Goal: Information Seeking & Learning: Learn about a topic

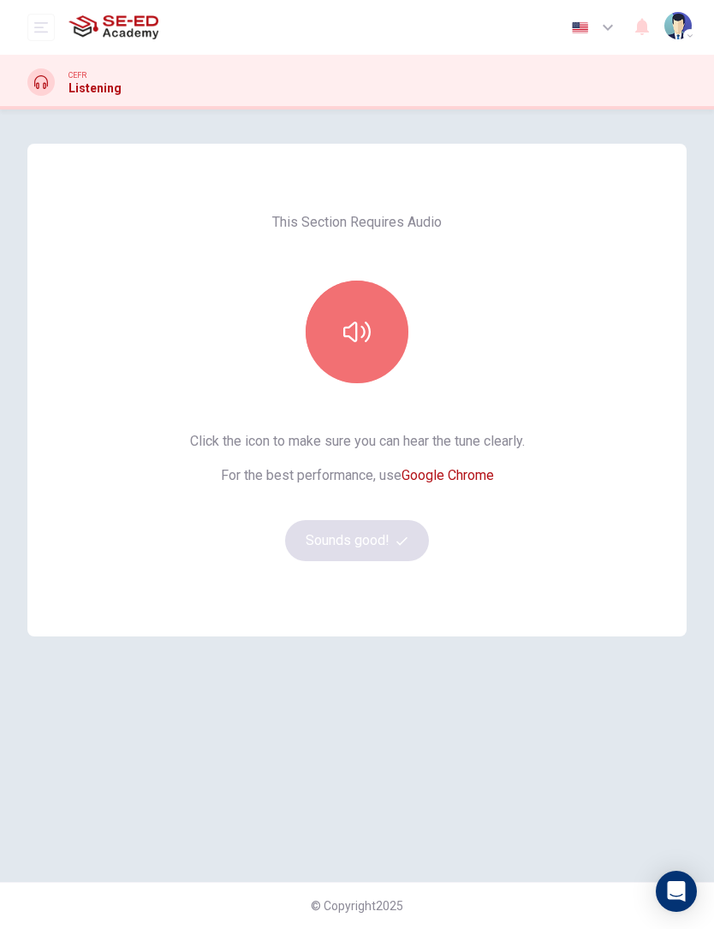
click at [369, 329] on icon "button" at bounding box center [356, 332] width 27 height 21
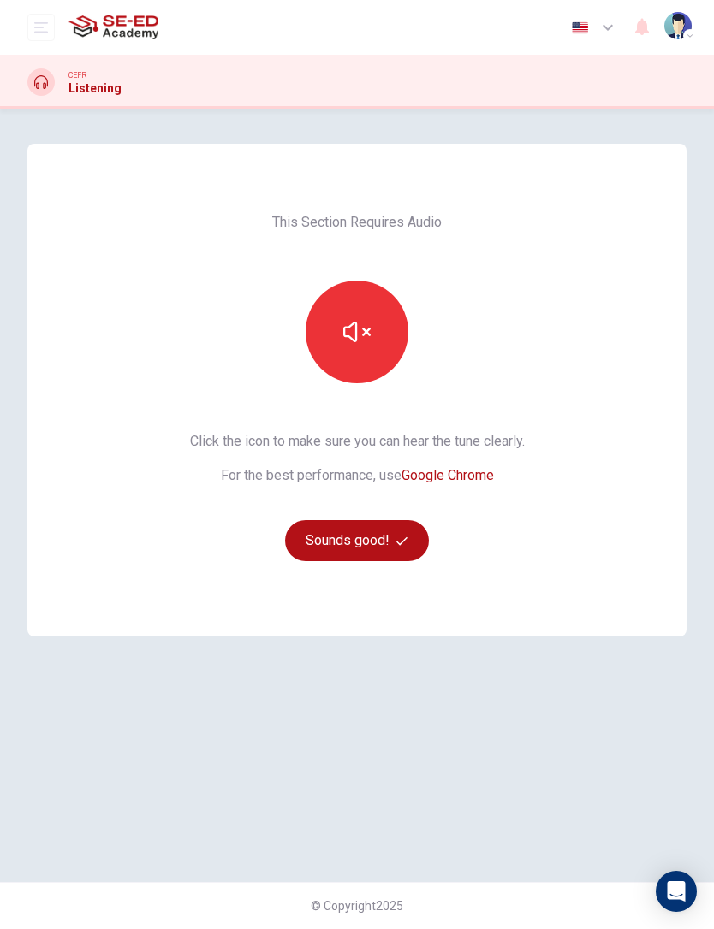
click at [377, 543] on button "Sounds good!" at bounding box center [357, 540] width 144 height 41
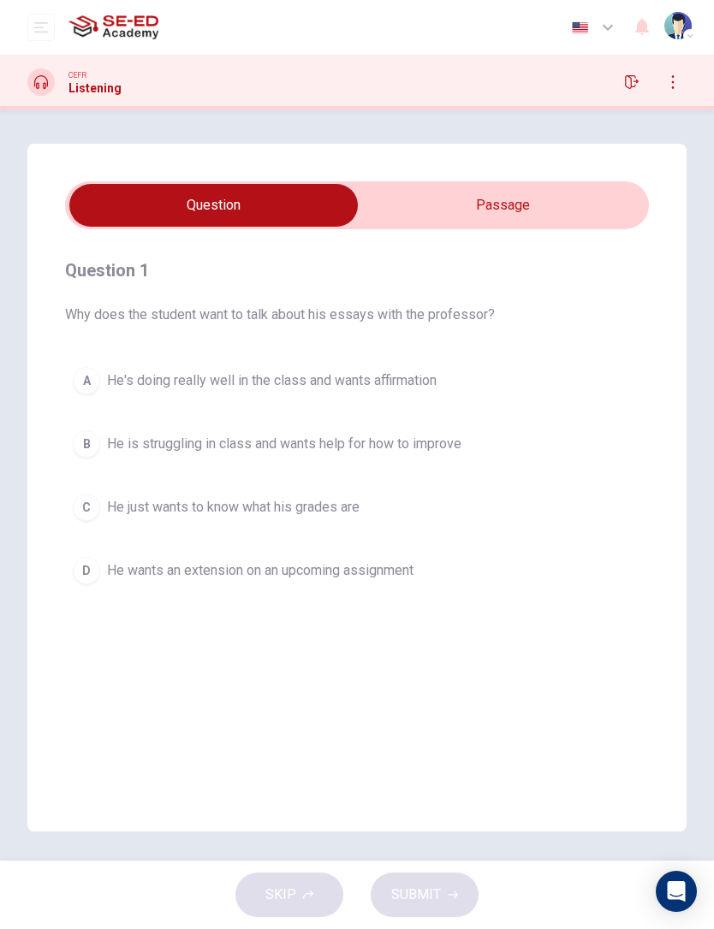
click at [594, 226] on input "checkbox" at bounding box center [213, 205] width 875 height 43
checkbox input "true"
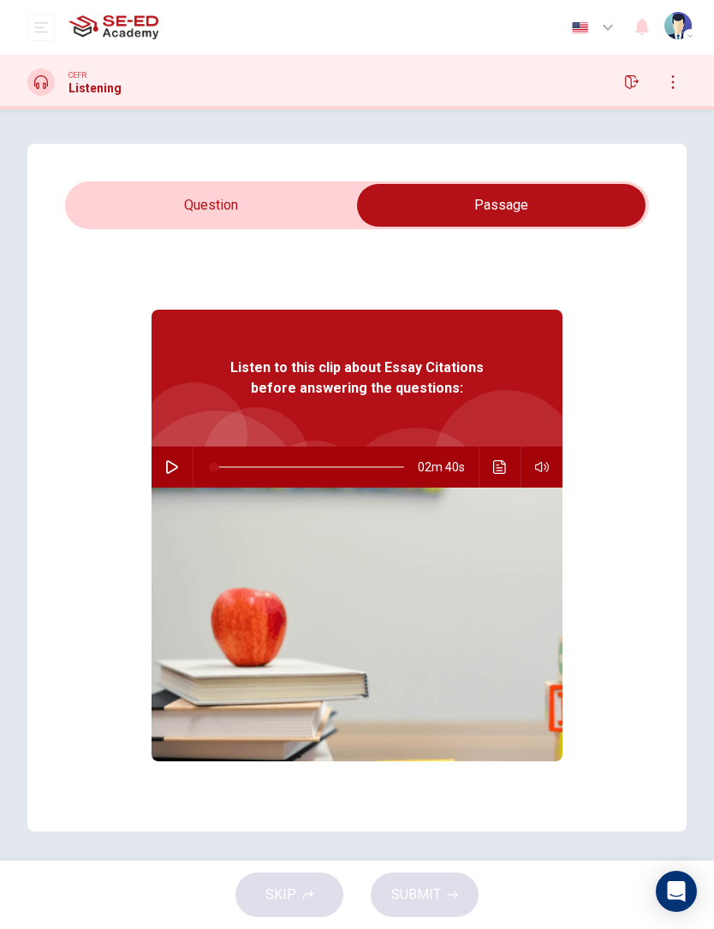
click at [174, 464] on icon "button" at bounding box center [172, 467] width 12 height 14
type input "100"
click at [179, 185] on input "checkbox" at bounding box center [500, 205] width 875 height 43
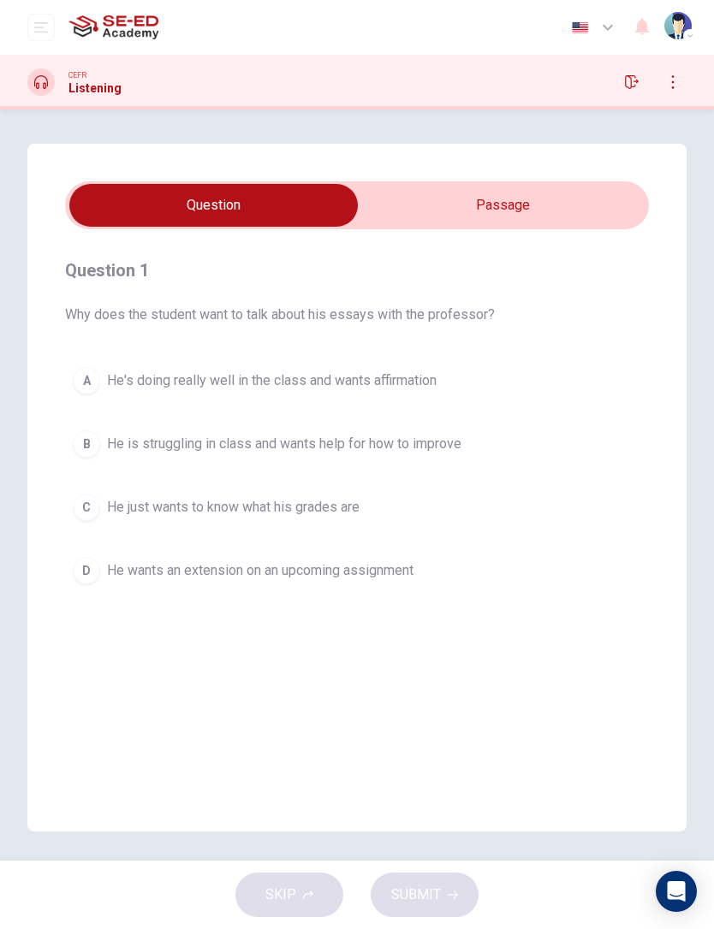
click at [104, 442] on button "B He is struggling in class and wants help for how to improve" at bounding box center [357, 444] width 584 height 43
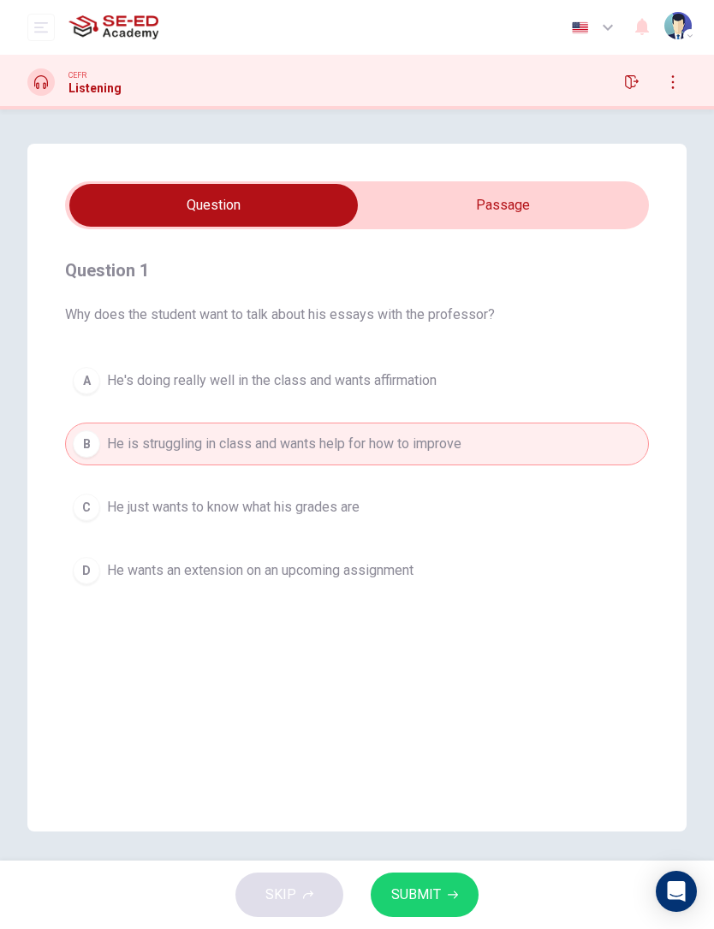
click at [448, 890] on icon "button" at bounding box center [453, 895] width 10 height 10
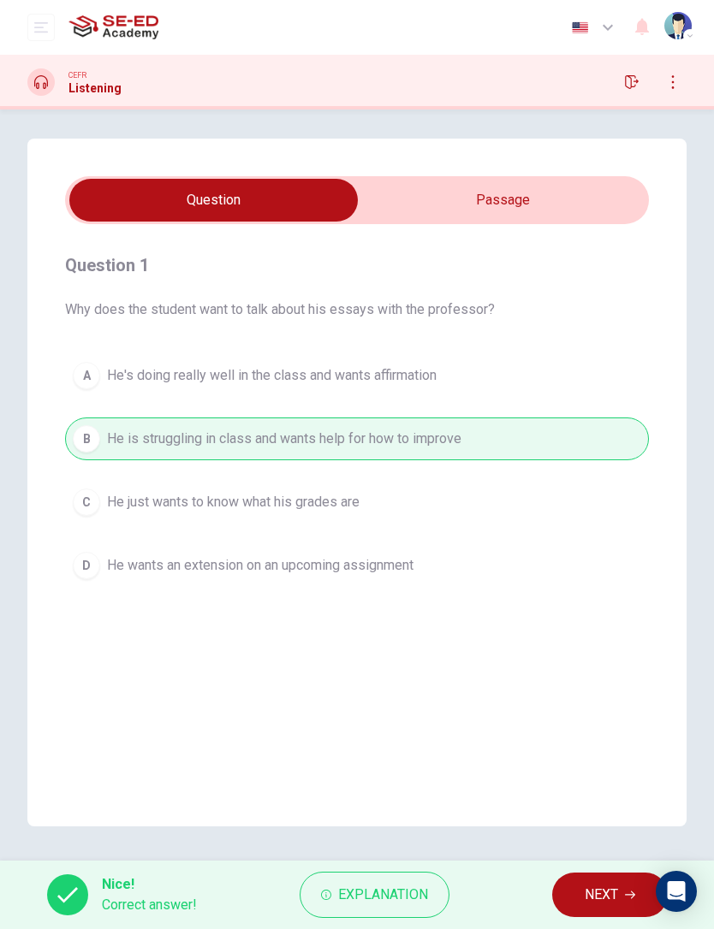
scroll to position [5, 0]
click at [599, 900] on span "NEXT" at bounding box center [600, 895] width 33 height 24
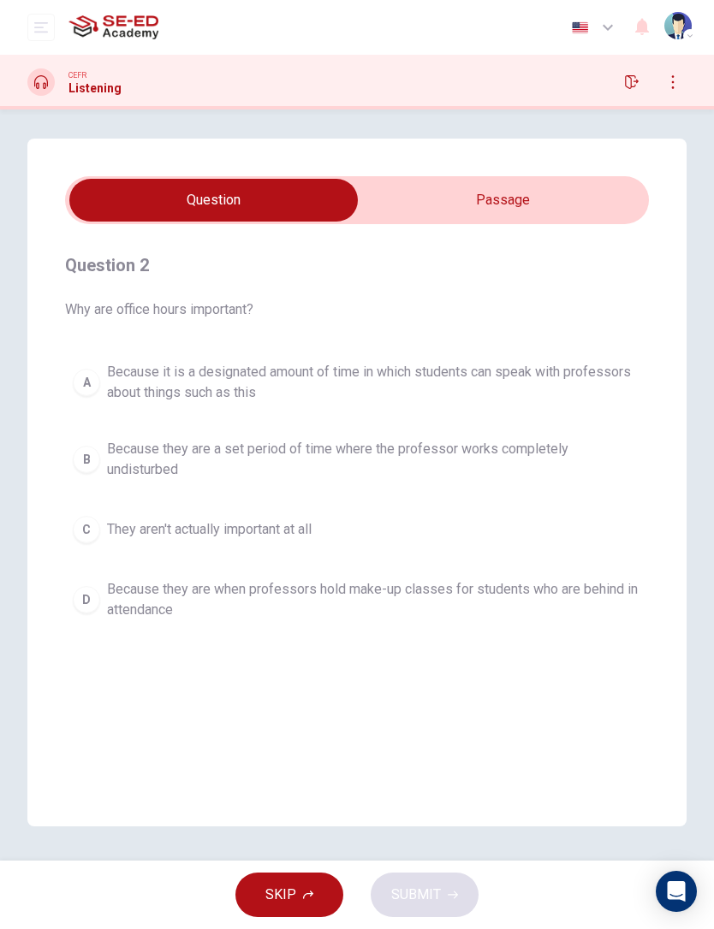
click at [523, 193] on input "checkbox" at bounding box center [213, 200] width 875 height 43
checkbox input "true"
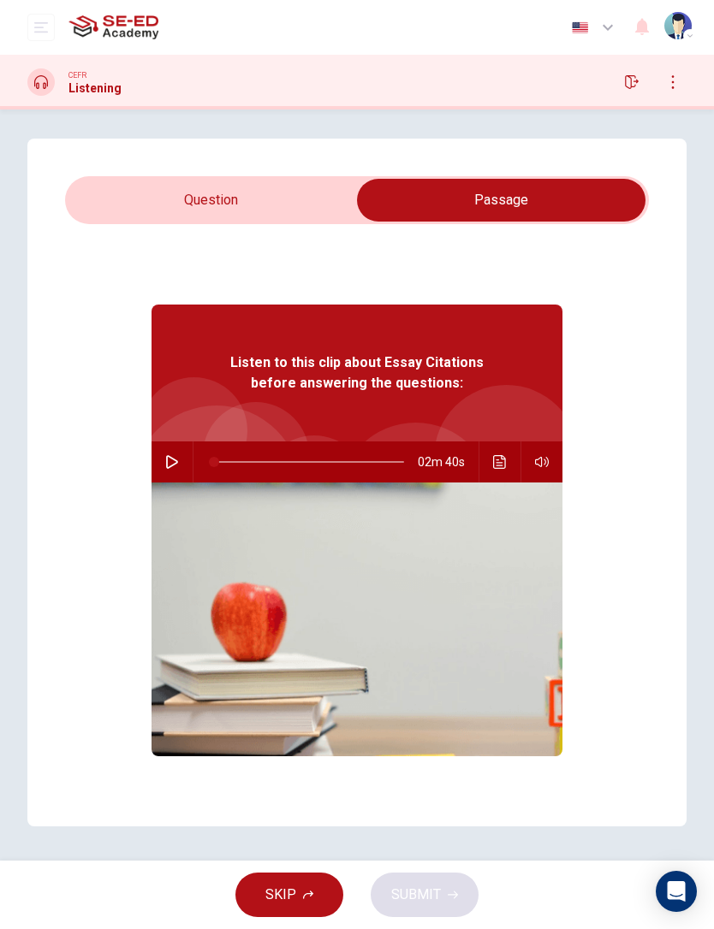
click at [183, 460] on button "button" at bounding box center [171, 462] width 27 height 41
click at [184, 470] on button "button" at bounding box center [171, 462] width 27 height 41
type input "1"
click at [264, 180] on input "checkbox" at bounding box center [500, 200] width 875 height 43
checkbox input "false"
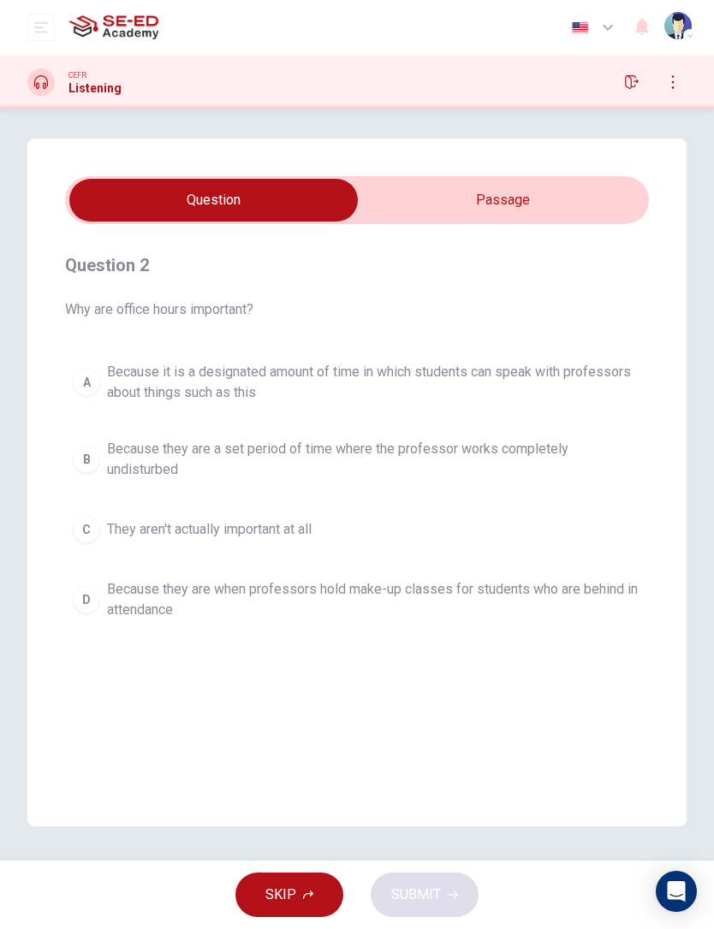
click at [572, 447] on span "Because they are a set period of time where the professor works completely undi…" at bounding box center [374, 459] width 534 height 41
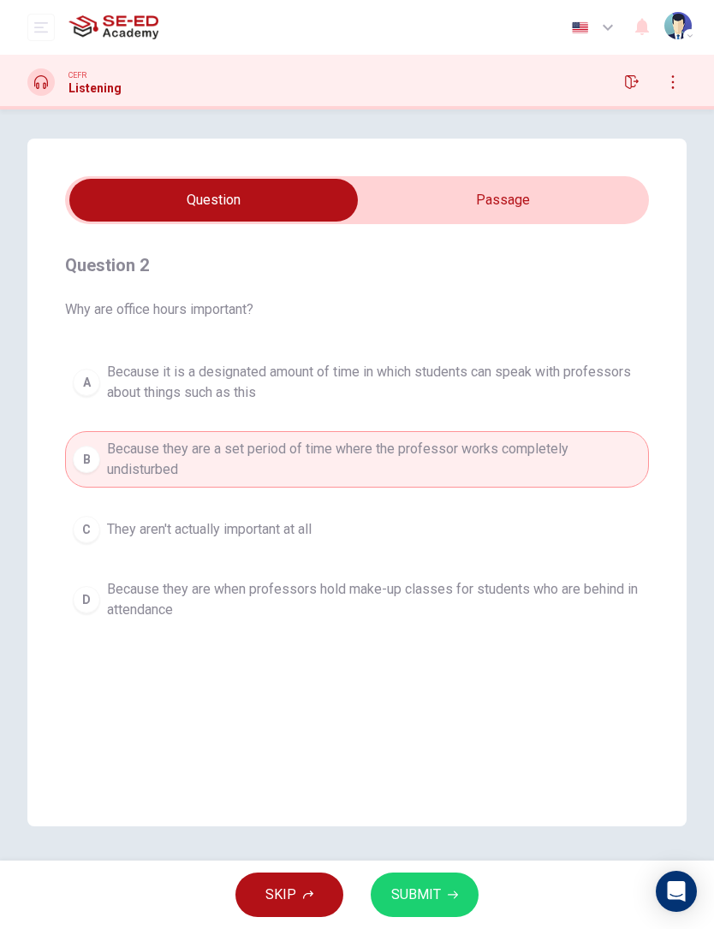
click at [421, 892] on span "SUBMIT" at bounding box center [416, 895] width 50 height 24
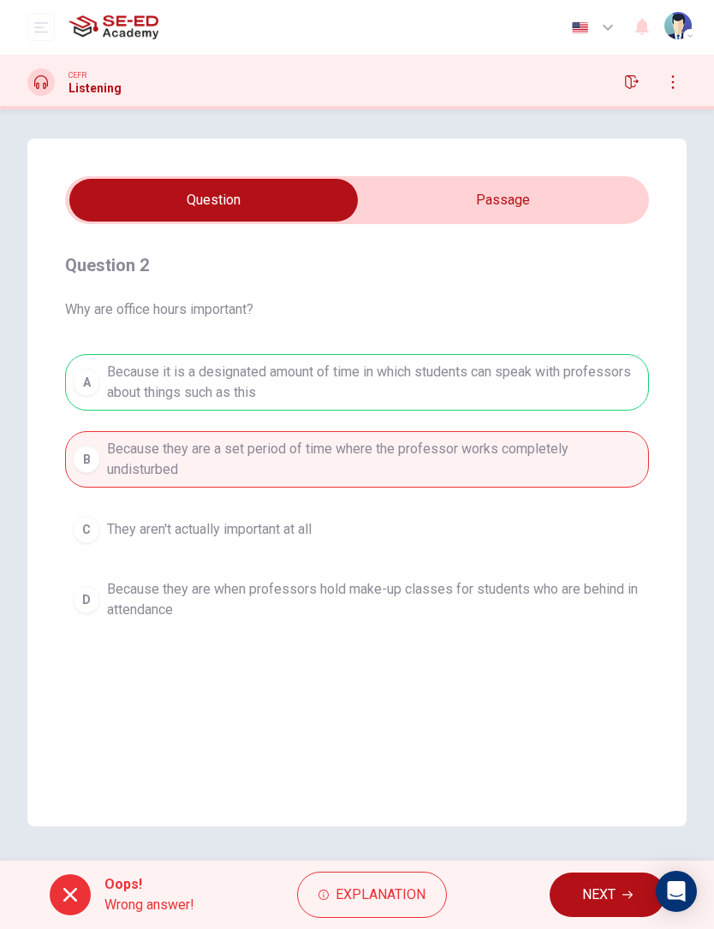
click at [591, 876] on button "NEXT" at bounding box center [607, 895] width 116 height 44
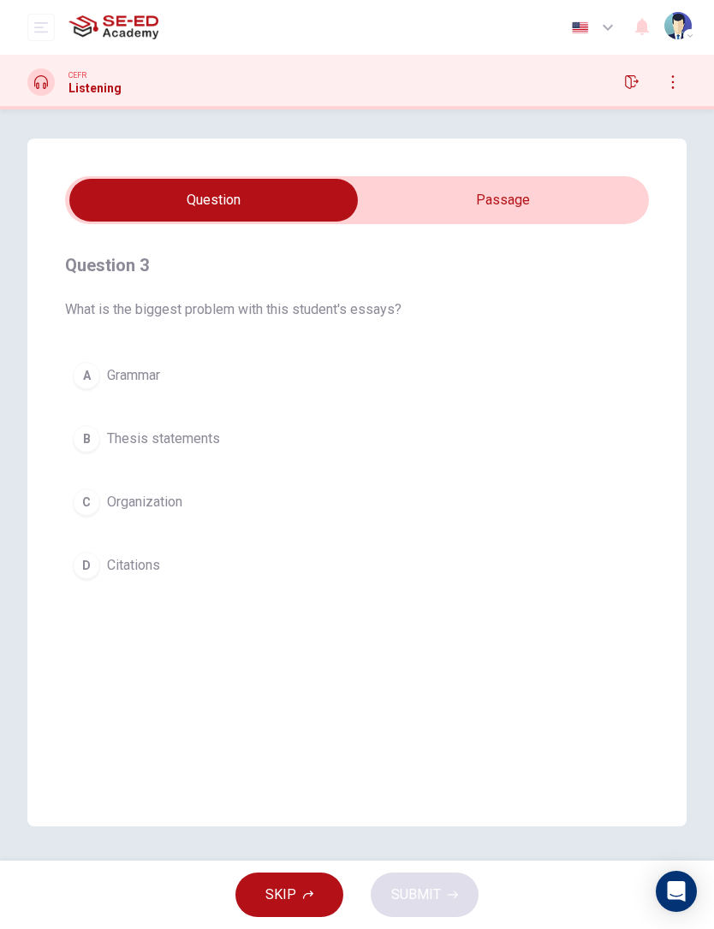
click at [157, 575] on span "Citations" at bounding box center [133, 565] width 53 height 21
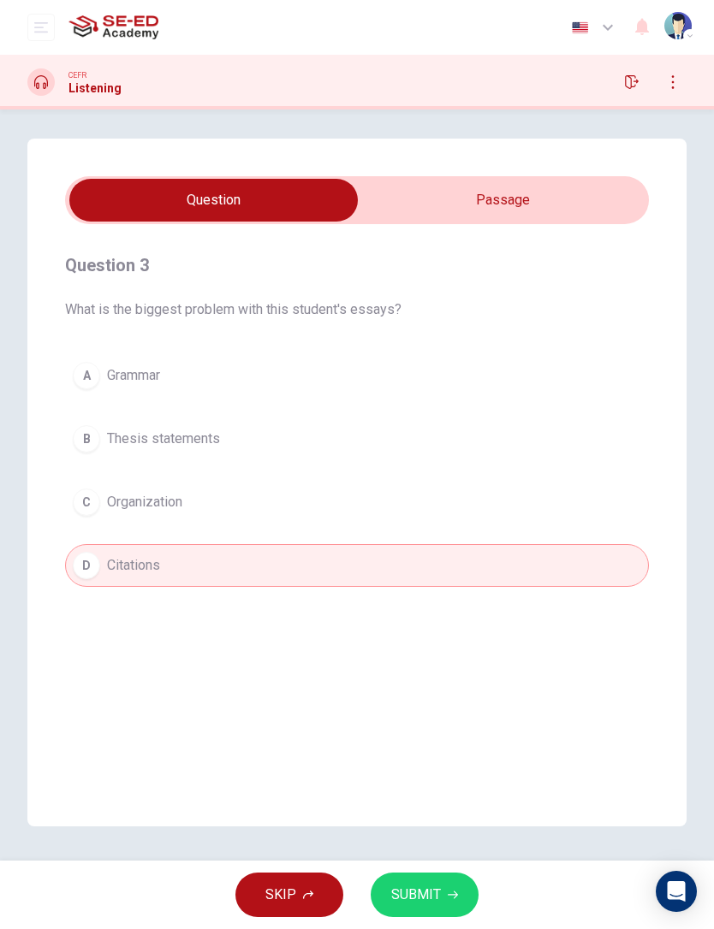
click at [444, 902] on button "SUBMIT" at bounding box center [424, 895] width 108 height 44
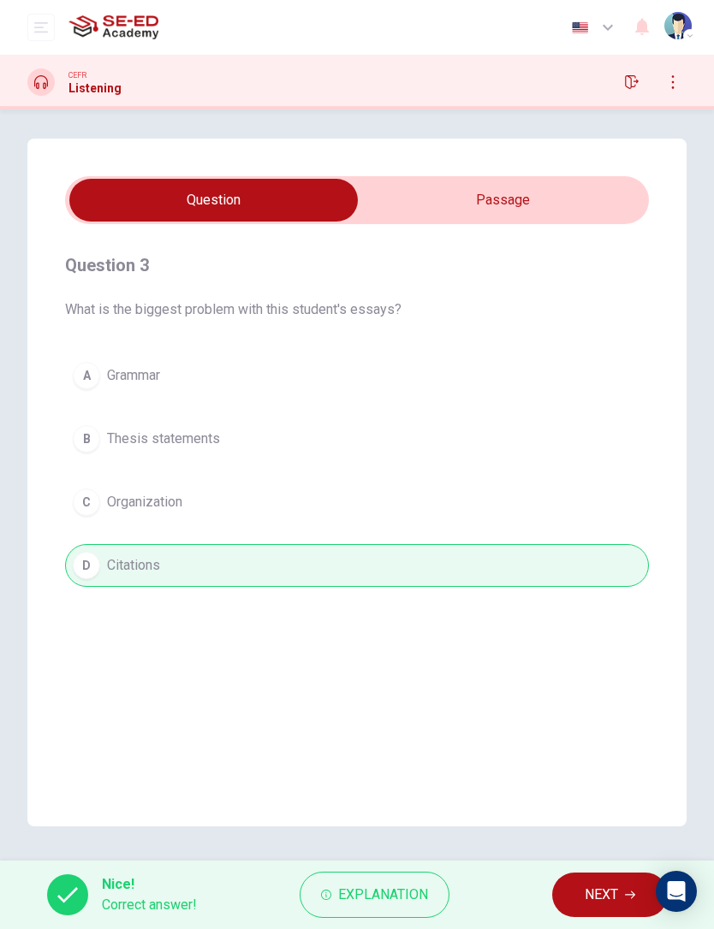
click at [610, 907] on button "NEXT" at bounding box center [610, 895] width 116 height 44
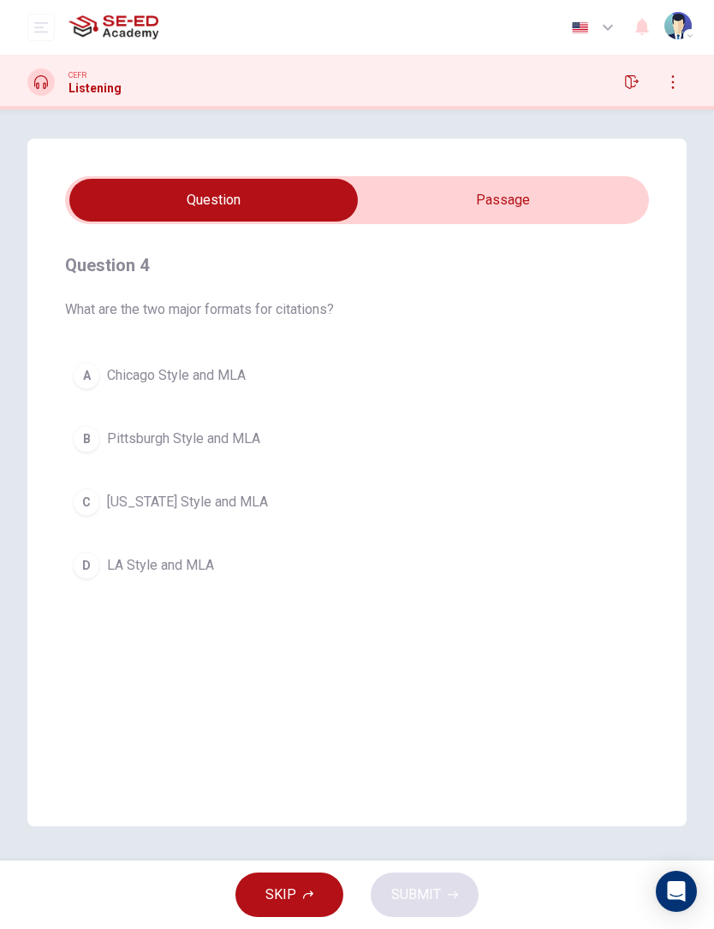
click at [238, 377] on span "Chicago Style and MLA" at bounding box center [176, 375] width 139 height 21
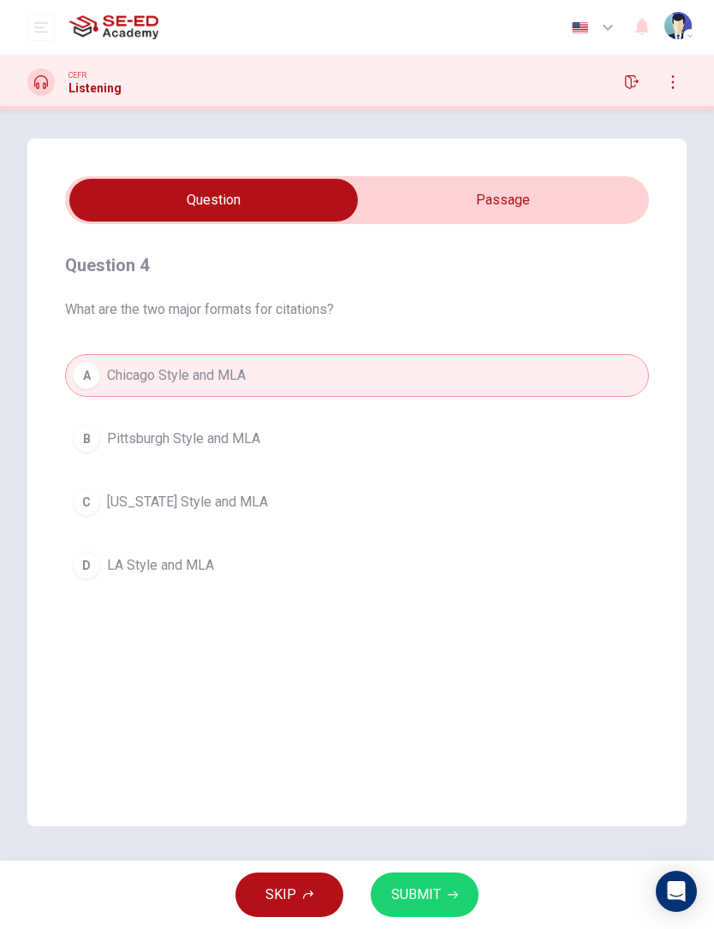
click at [422, 888] on span "SUBMIT" at bounding box center [416, 895] width 50 height 24
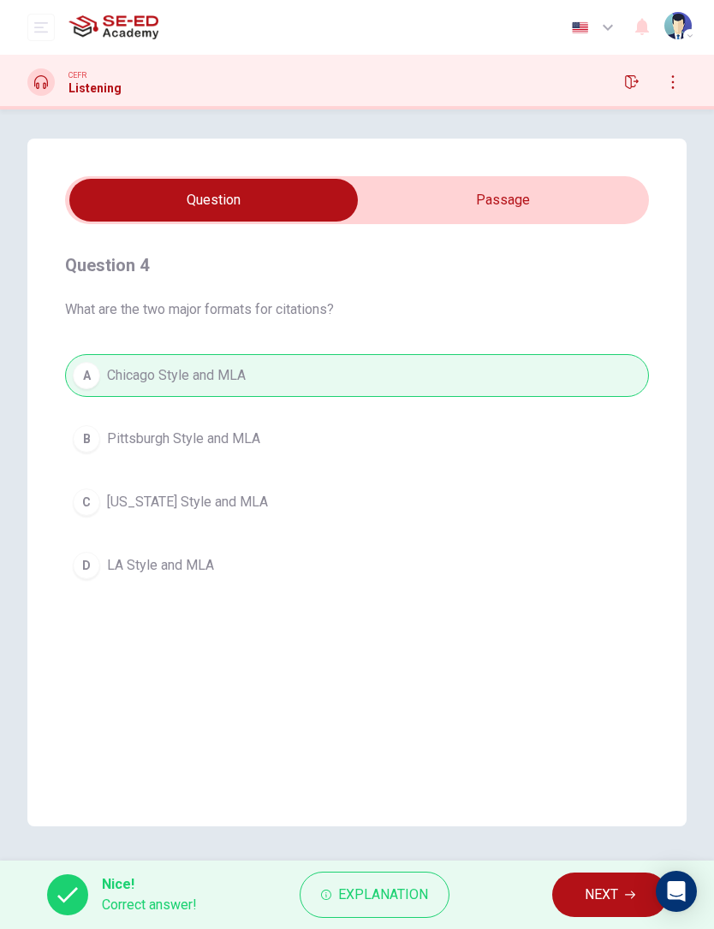
click at [591, 907] on button "NEXT" at bounding box center [610, 895] width 116 height 44
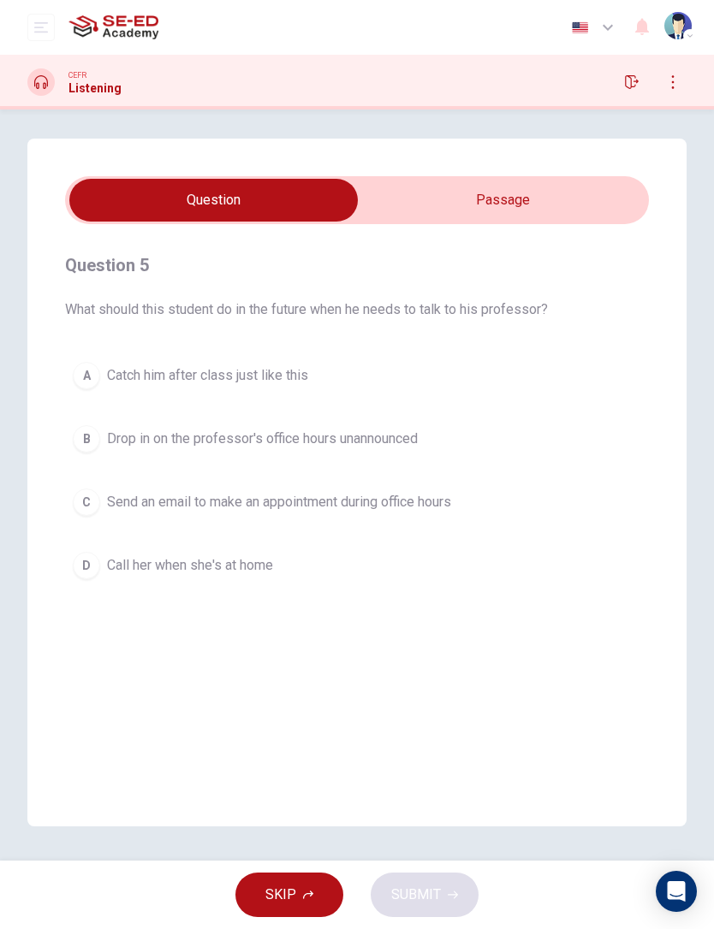
click at [431, 506] on span "Send an email to make an appointment during office hours" at bounding box center [279, 502] width 344 height 21
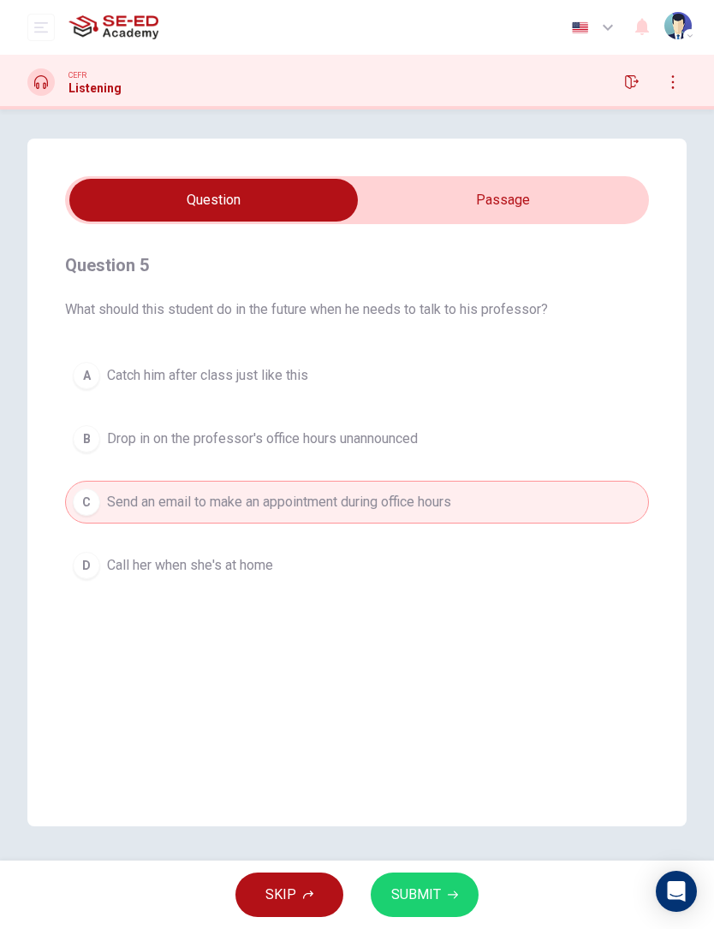
click at [459, 911] on button "SUBMIT" at bounding box center [424, 895] width 108 height 44
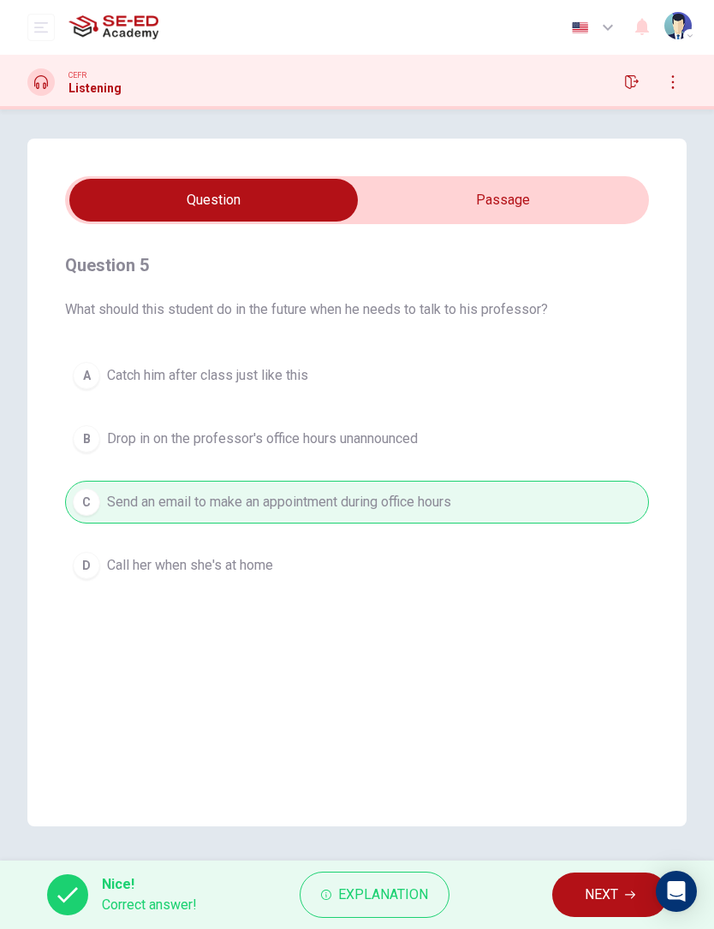
click at [609, 904] on span "NEXT" at bounding box center [600, 895] width 33 height 24
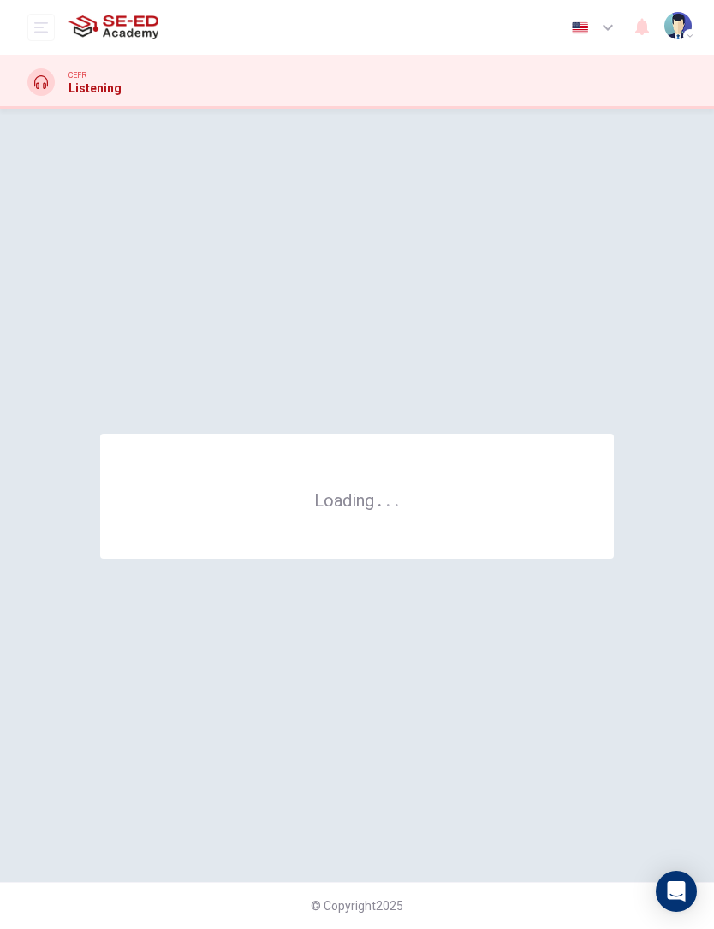
scroll to position [0, 0]
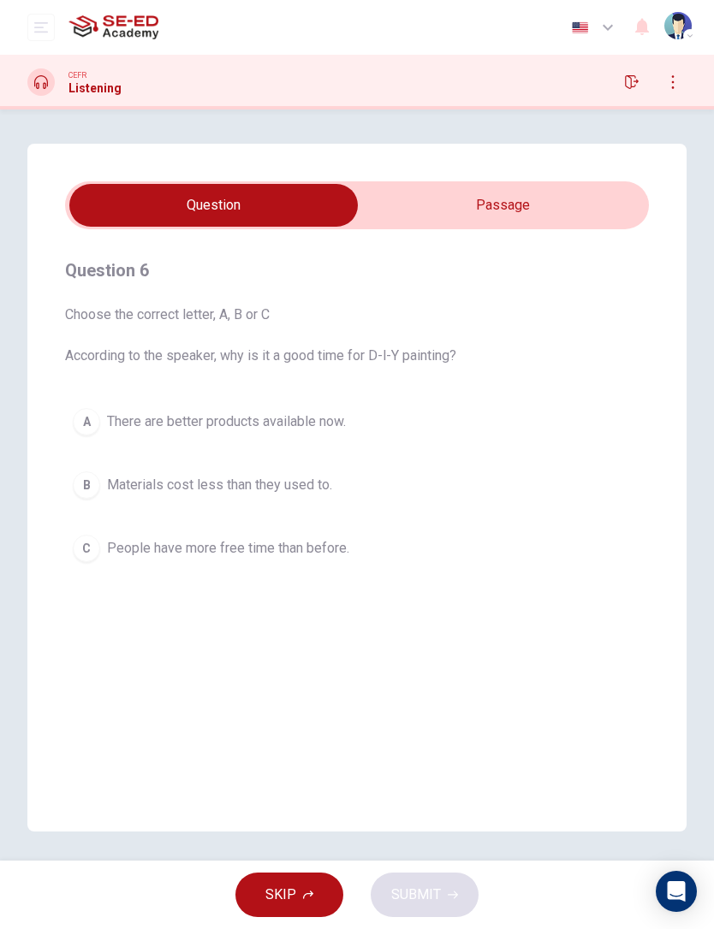
click at [575, 199] on input "checkbox" at bounding box center [213, 205] width 875 height 43
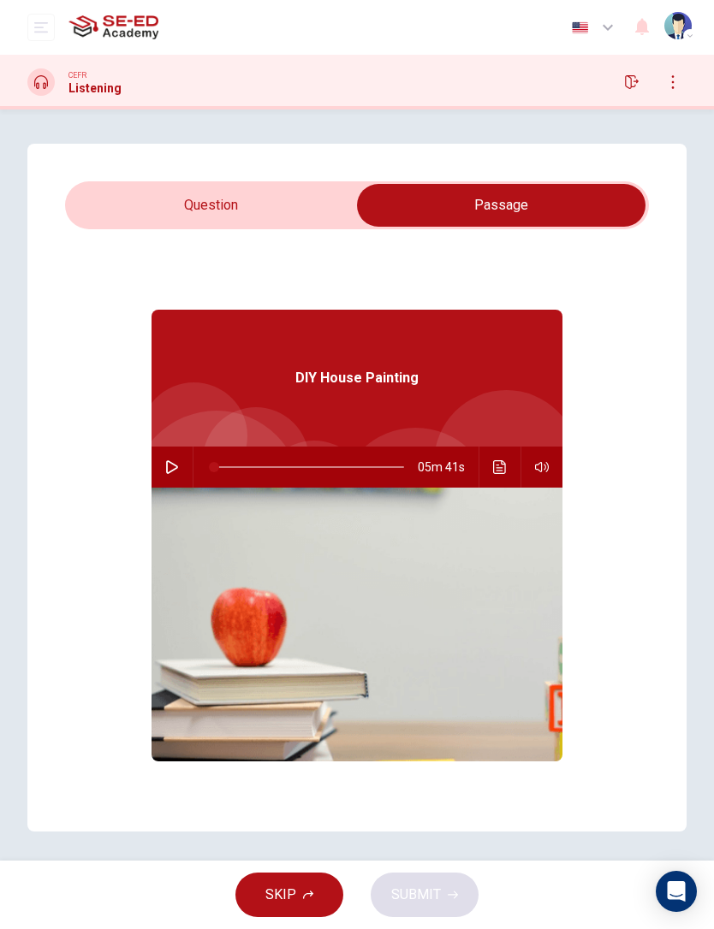
click at [294, 225] on input "checkbox" at bounding box center [500, 205] width 875 height 43
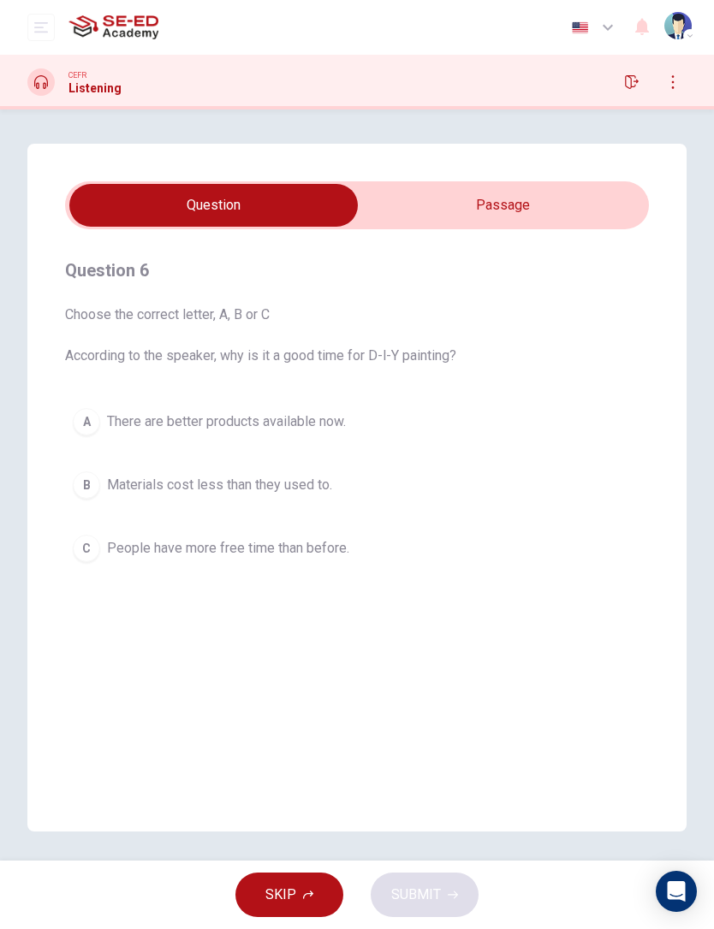
click at [603, 202] on input "checkbox" at bounding box center [213, 205] width 875 height 43
checkbox input "true"
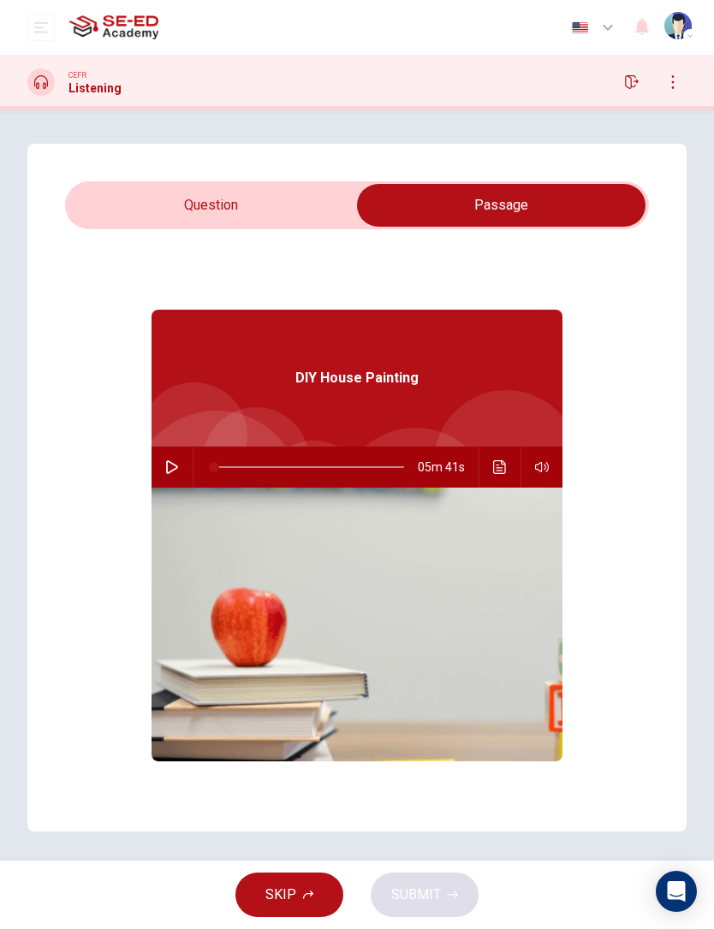
click at [177, 474] on button "button" at bounding box center [171, 467] width 27 height 41
type input "2"
click at [295, 207] on input "checkbox" at bounding box center [500, 205] width 875 height 43
checkbox input "false"
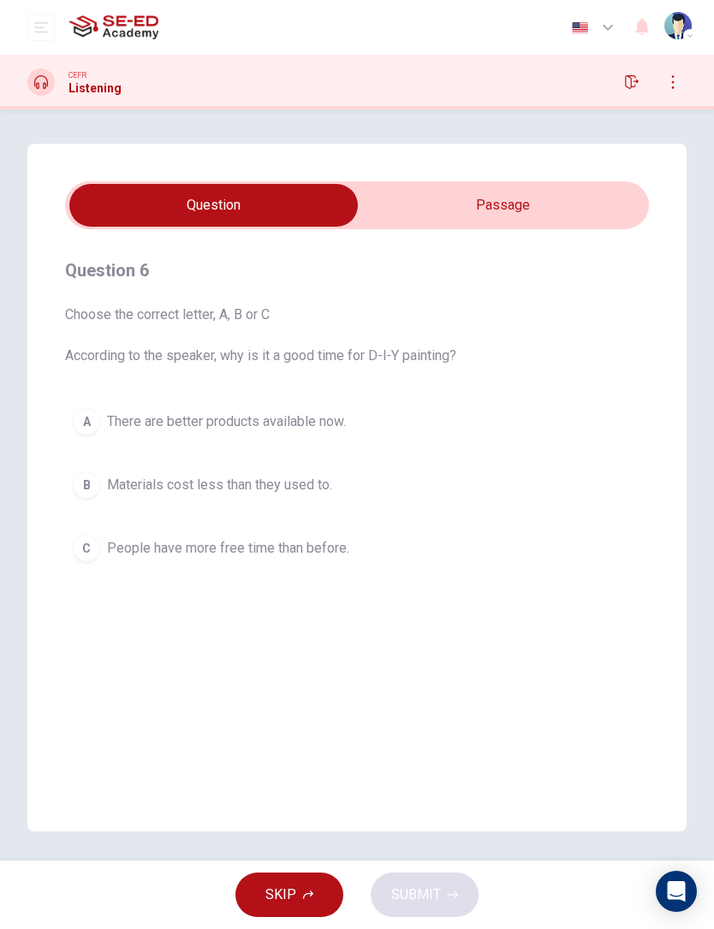
click at [96, 481] on div "B" at bounding box center [86, 484] width 27 height 27
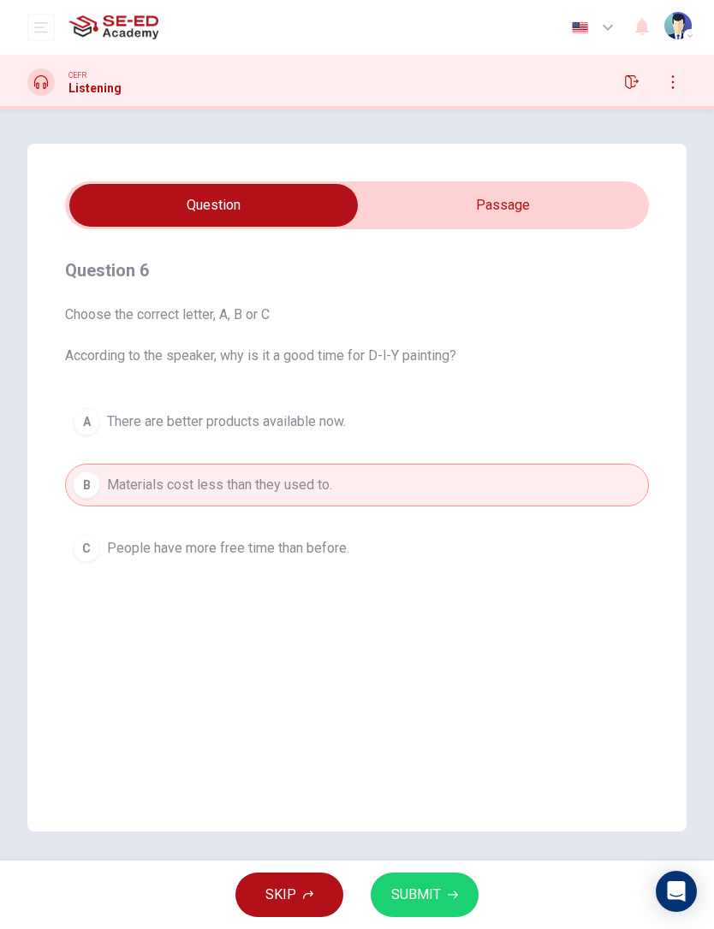
click at [439, 892] on span "SUBMIT" at bounding box center [416, 895] width 50 height 24
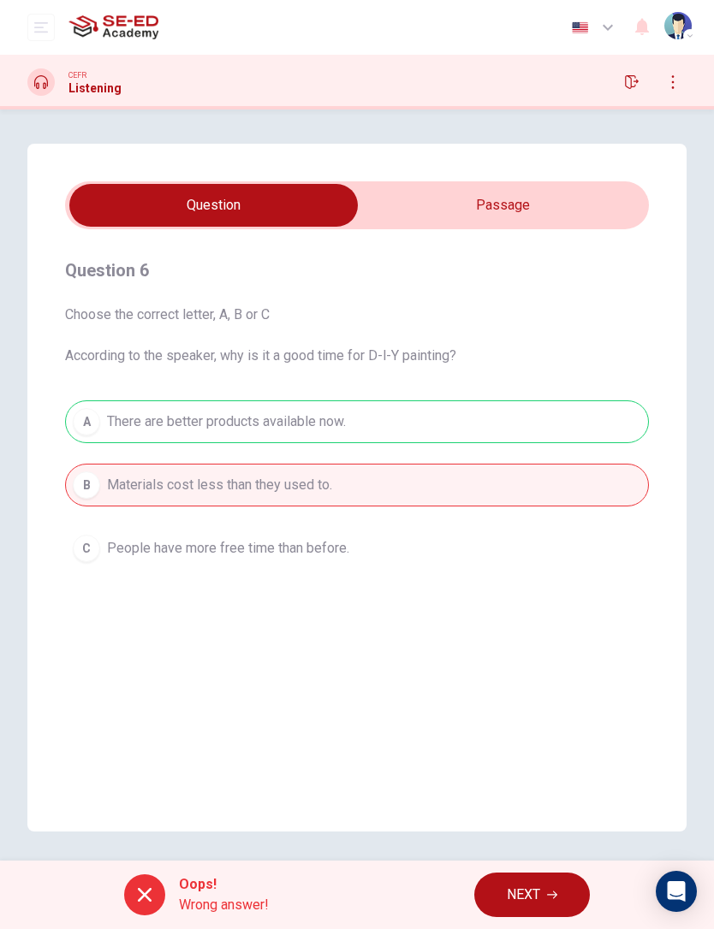
click at [539, 884] on span "NEXT" at bounding box center [523, 895] width 33 height 24
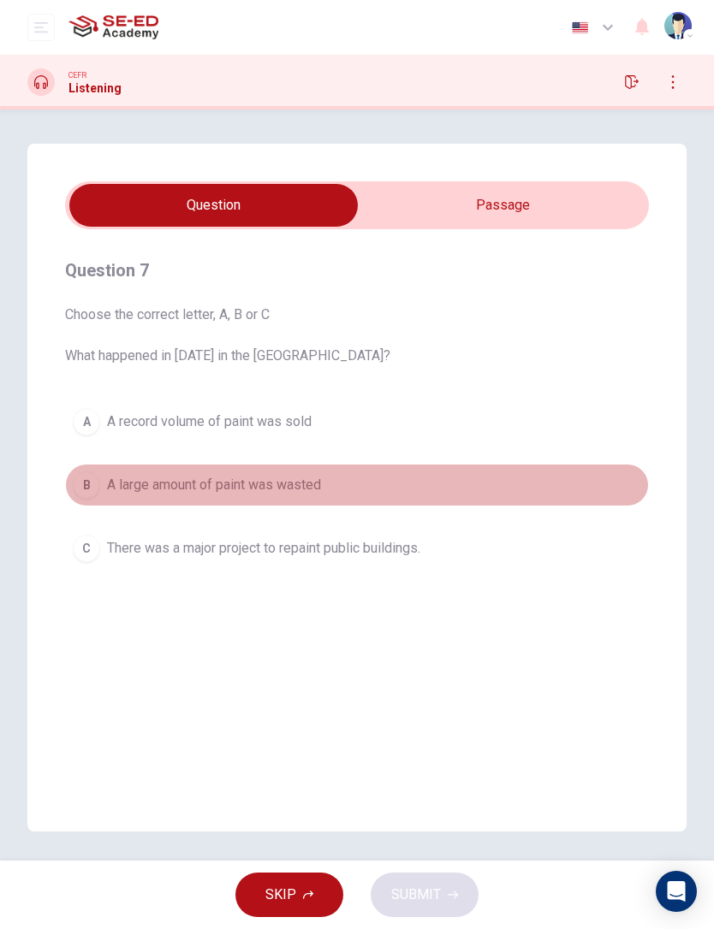
click at [83, 484] on div "B" at bounding box center [86, 484] width 27 height 27
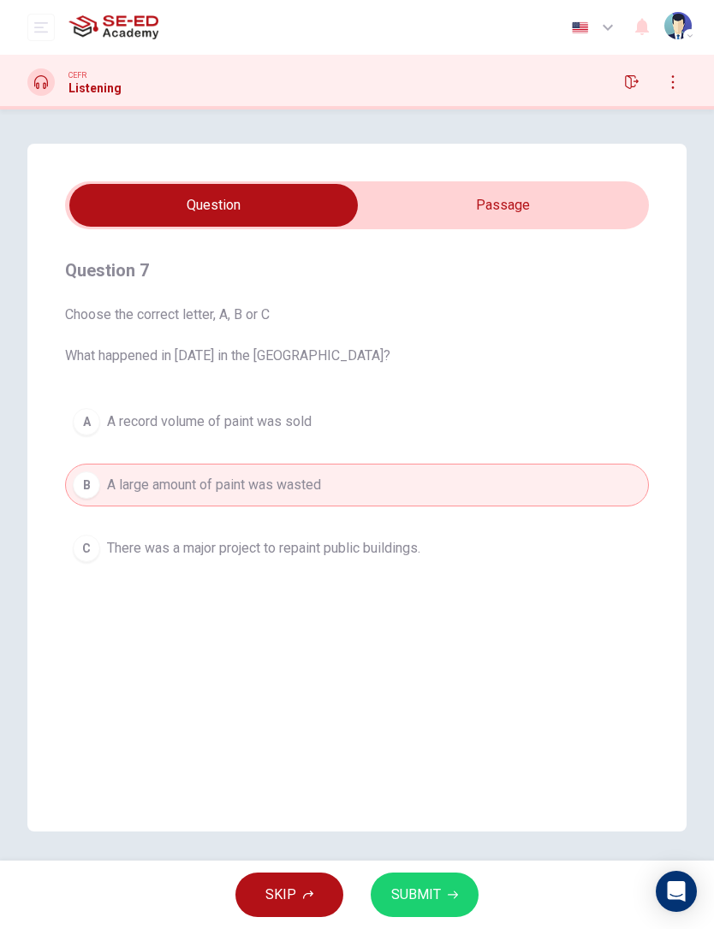
click at [447, 906] on button "SUBMIT" at bounding box center [424, 895] width 108 height 44
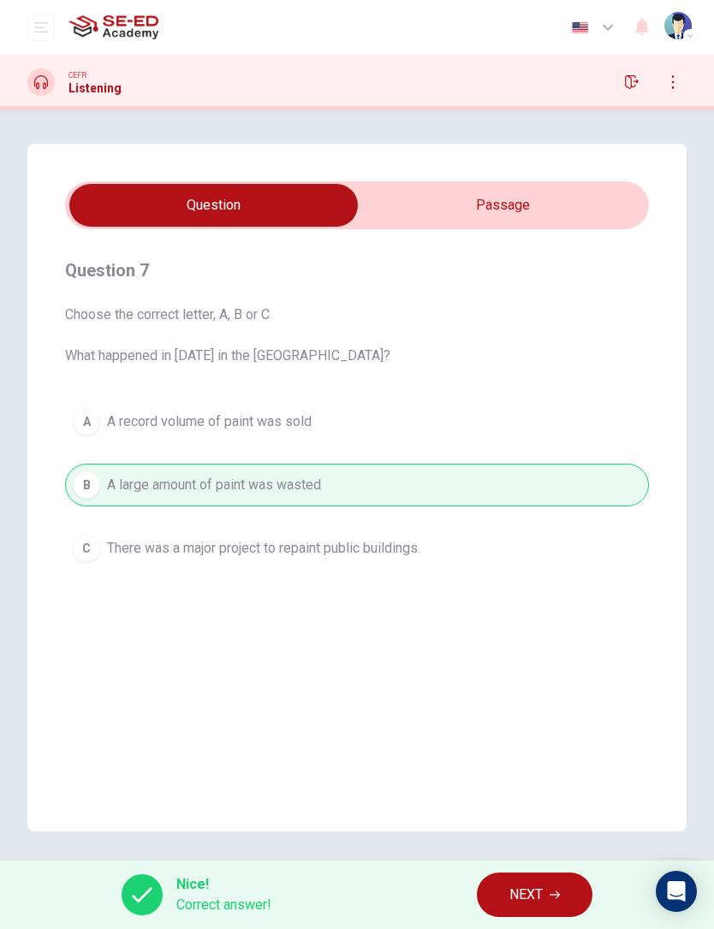
click at [548, 898] on button "NEXT" at bounding box center [535, 895] width 116 height 44
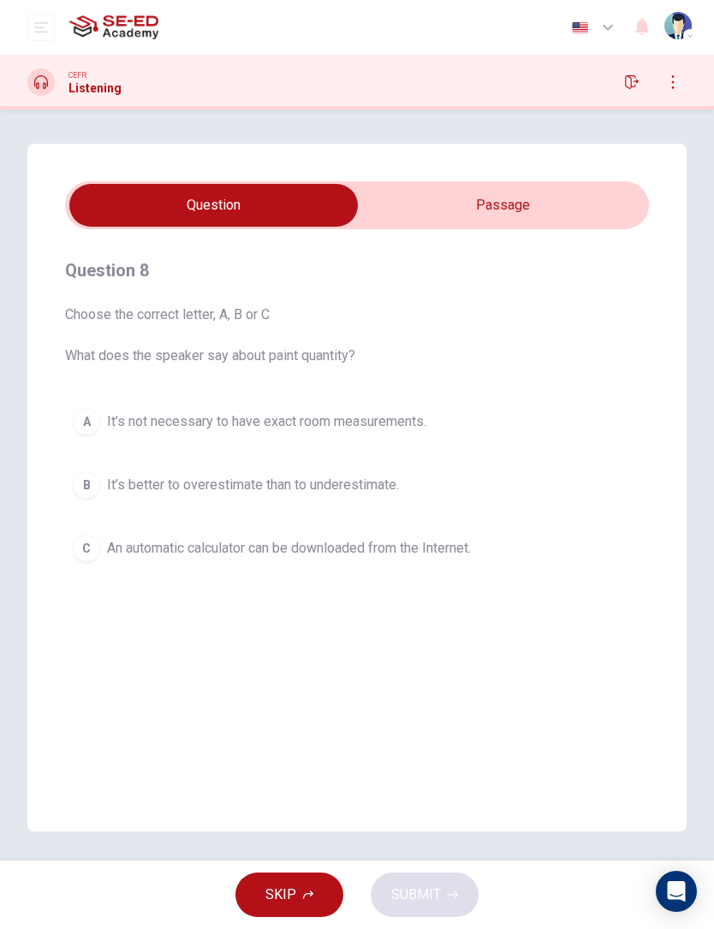
type input "26"
click at [551, 199] on input "checkbox" at bounding box center [213, 205] width 875 height 43
checkbox input "true"
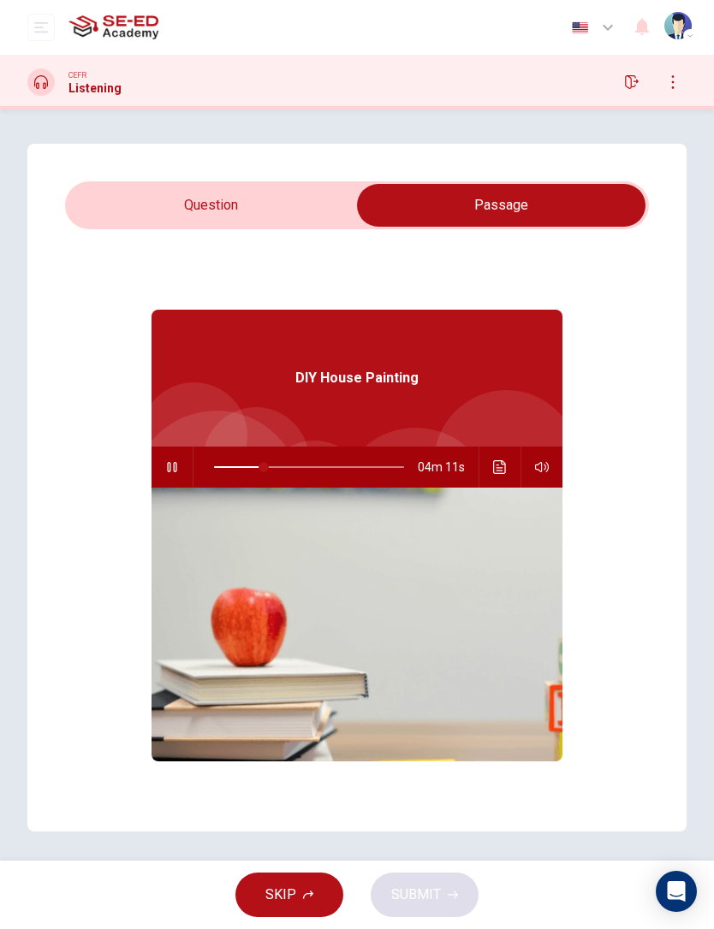
click at [180, 465] on button "button" at bounding box center [171, 467] width 27 height 41
click at [502, 477] on button "Click to see the audio transcription" at bounding box center [499, 467] width 27 height 41
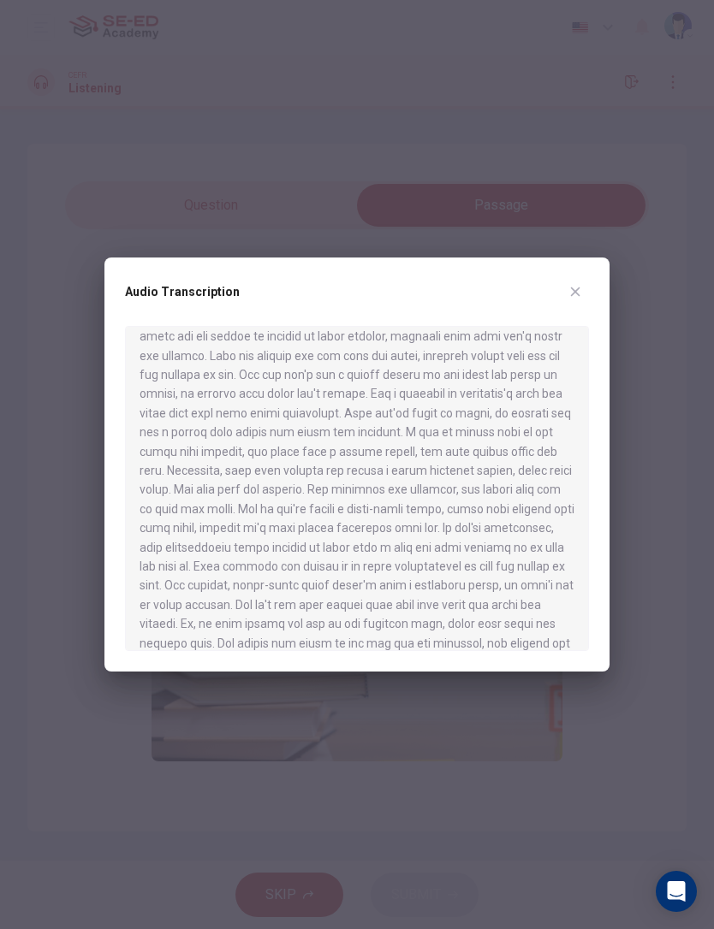
scroll to position [664, 0]
click at [579, 297] on icon "button" at bounding box center [575, 292] width 14 height 14
type input "26"
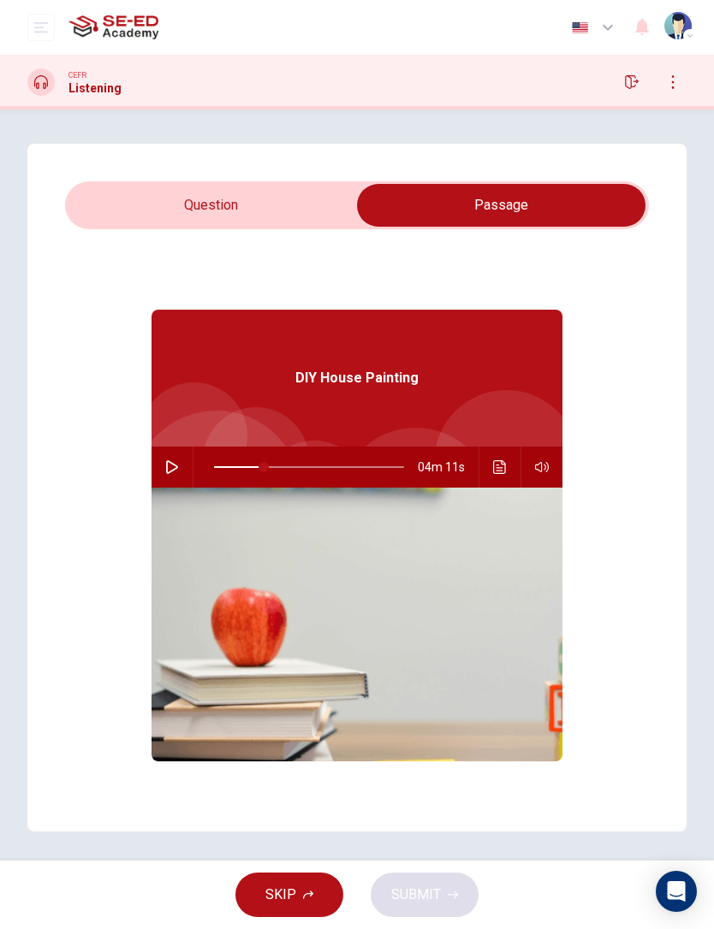
click at [618, 92] on div at bounding box center [652, 81] width 68 height 27
click at [631, 79] on icon "button" at bounding box center [632, 82] width 14 height 14
